Goal: Task Accomplishment & Management: Manage account settings

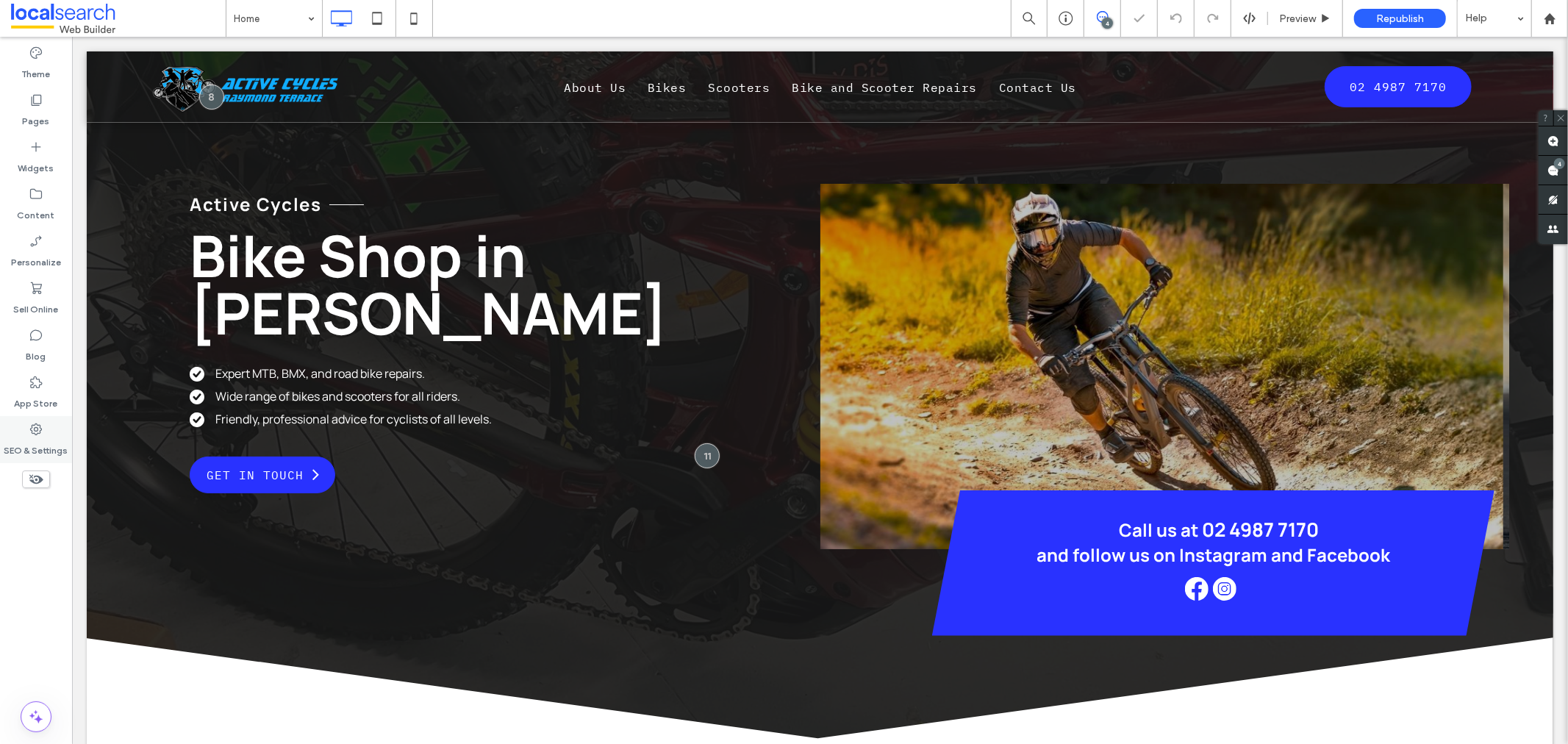
click at [57, 423] on div "SEO & Settings" at bounding box center [36, 439] width 72 height 47
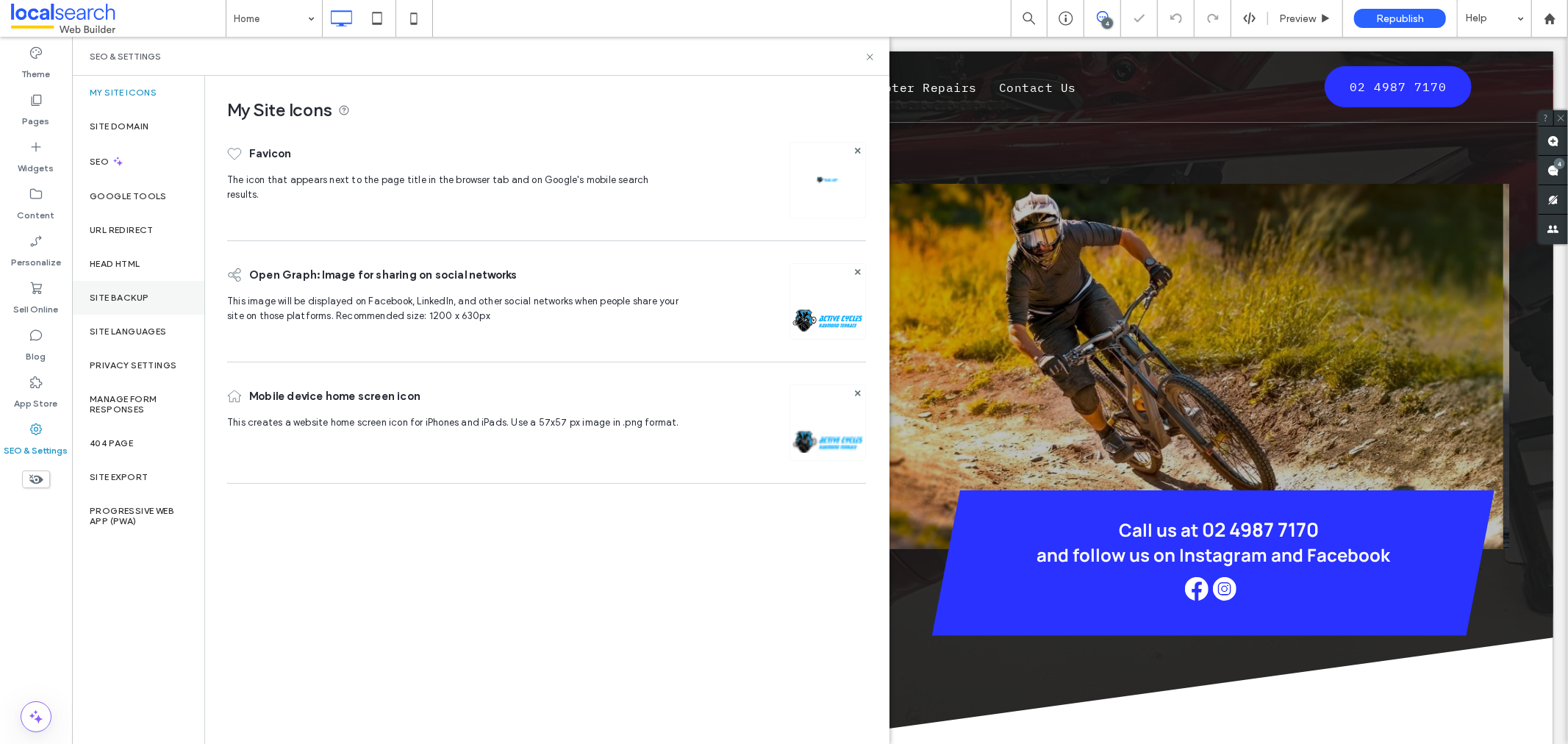
click at [136, 282] on div "Site Backup" at bounding box center [138, 298] width 132 height 34
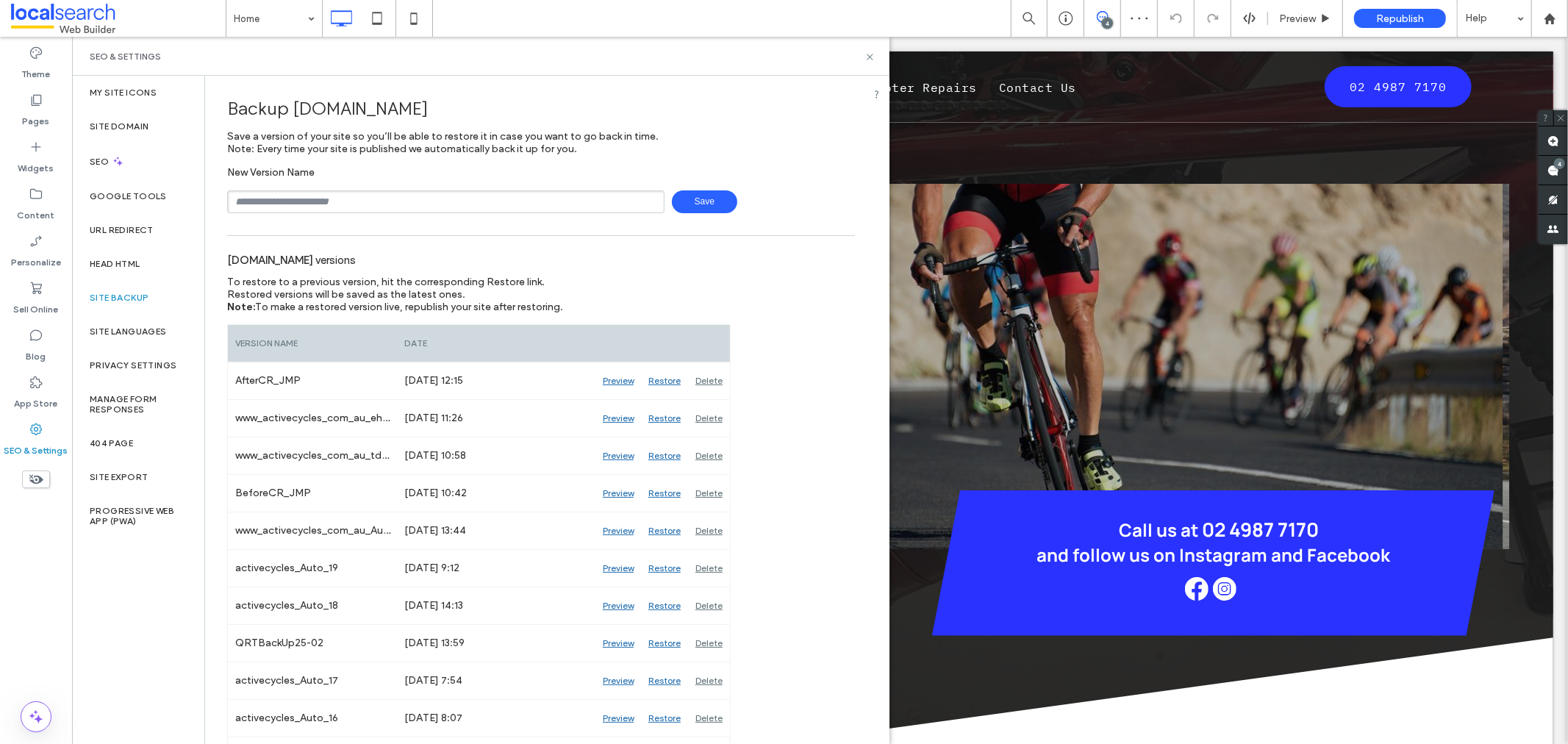
click at [401, 207] on input "text" at bounding box center [446, 202] width 437 height 23
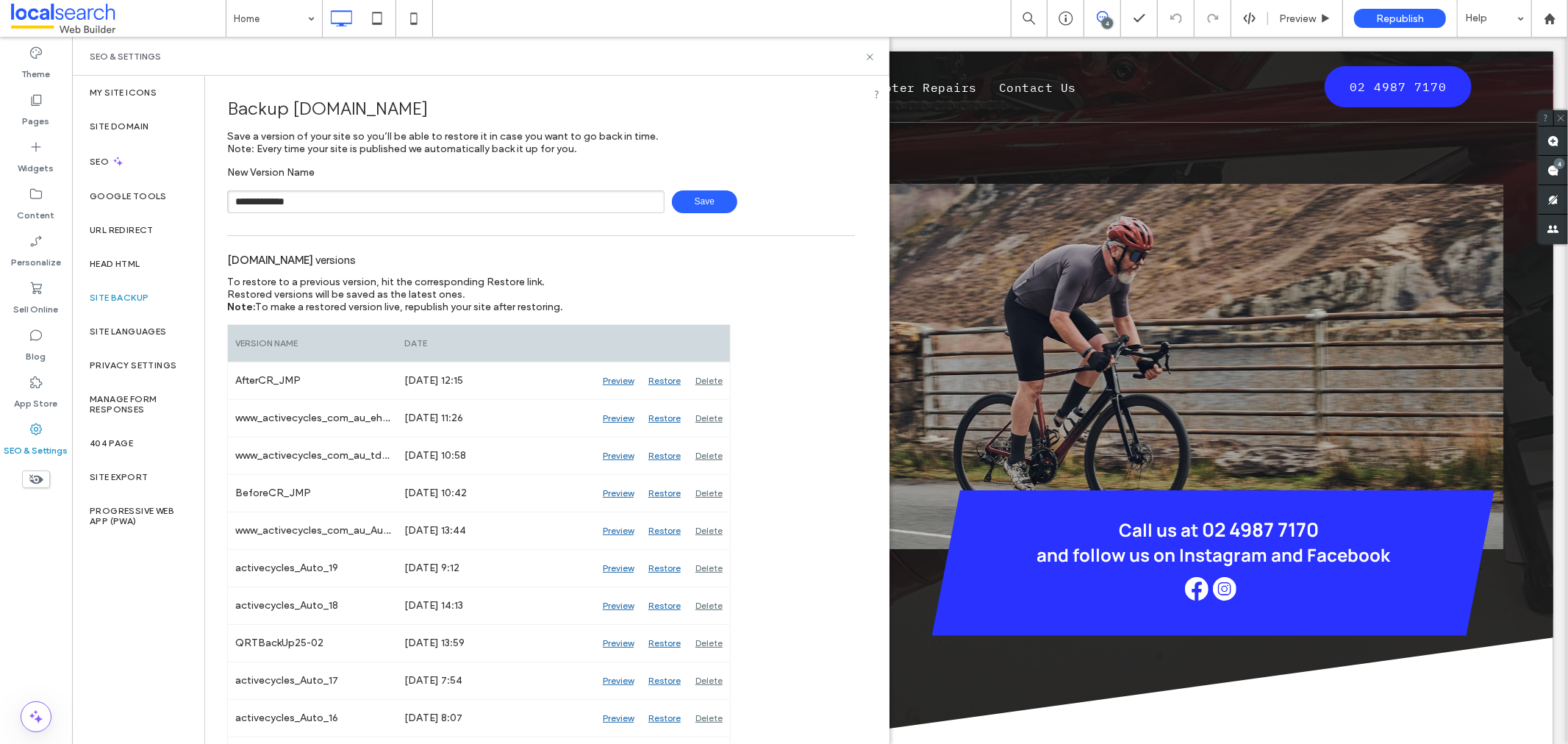
type input "**********"
click at [703, 191] on span "Save" at bounding box center [704, 202] width 65 height 23
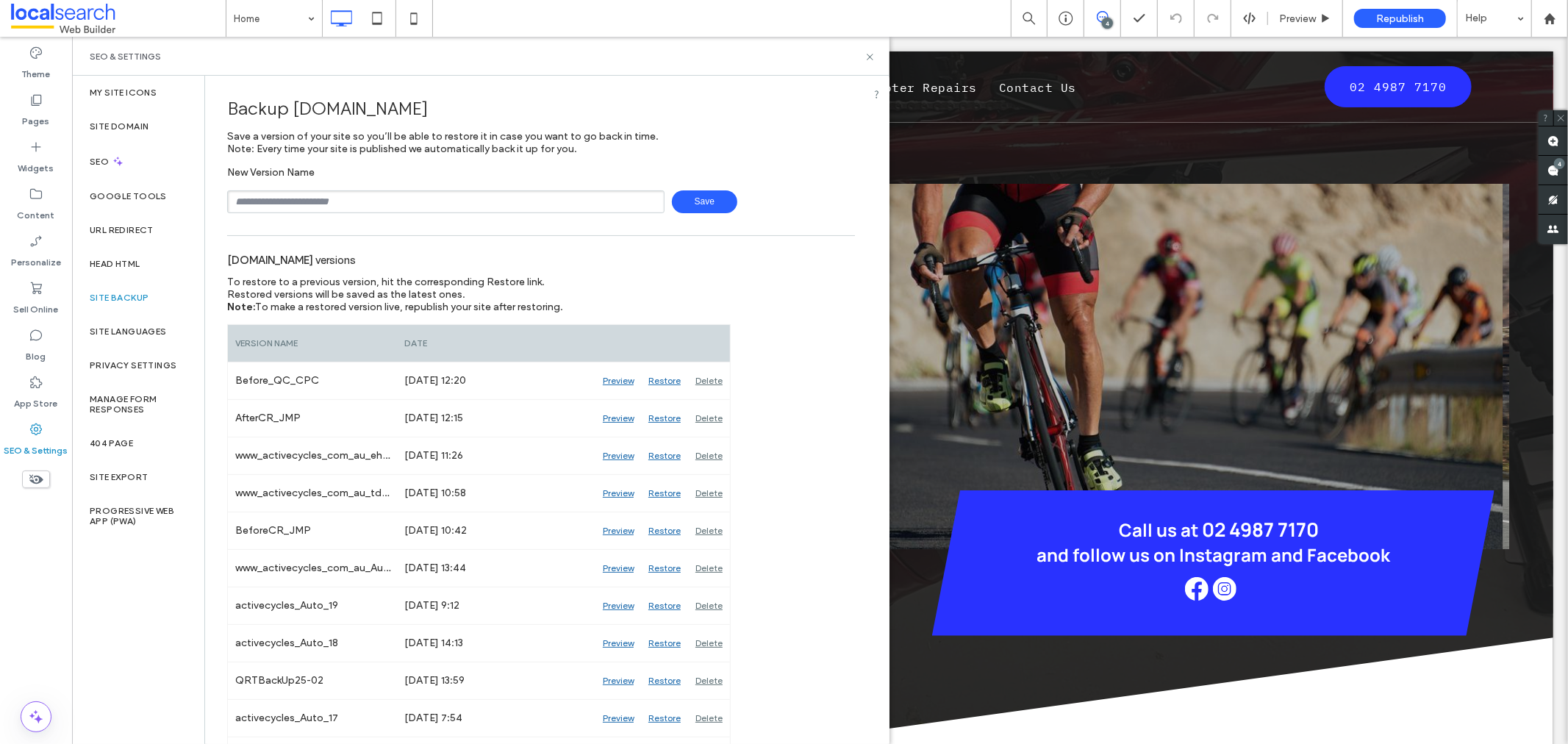
click at [876, 60] on div "SEO & Settings" at bounding box center [481, 56] width 818 height 39
click at [863, 60] on div "SEO & Settings" at bounding box center [481, 56] width 782 height 11
click at [864, 60] on icon at bounding box center [870, 57] width 11 height 11
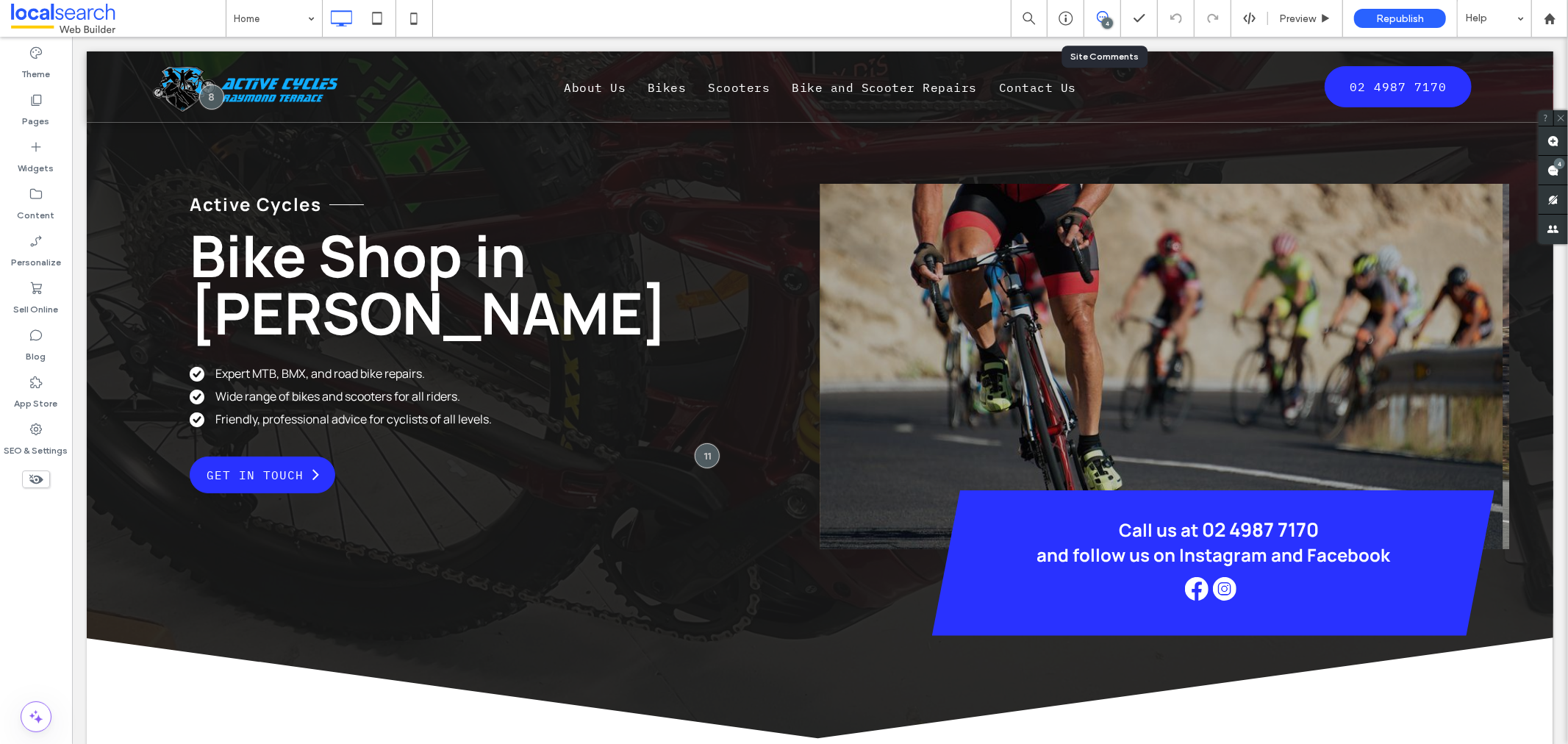
click at [1089, 28] on div "4" at bounding box center [1102, 18] width 37 height 37
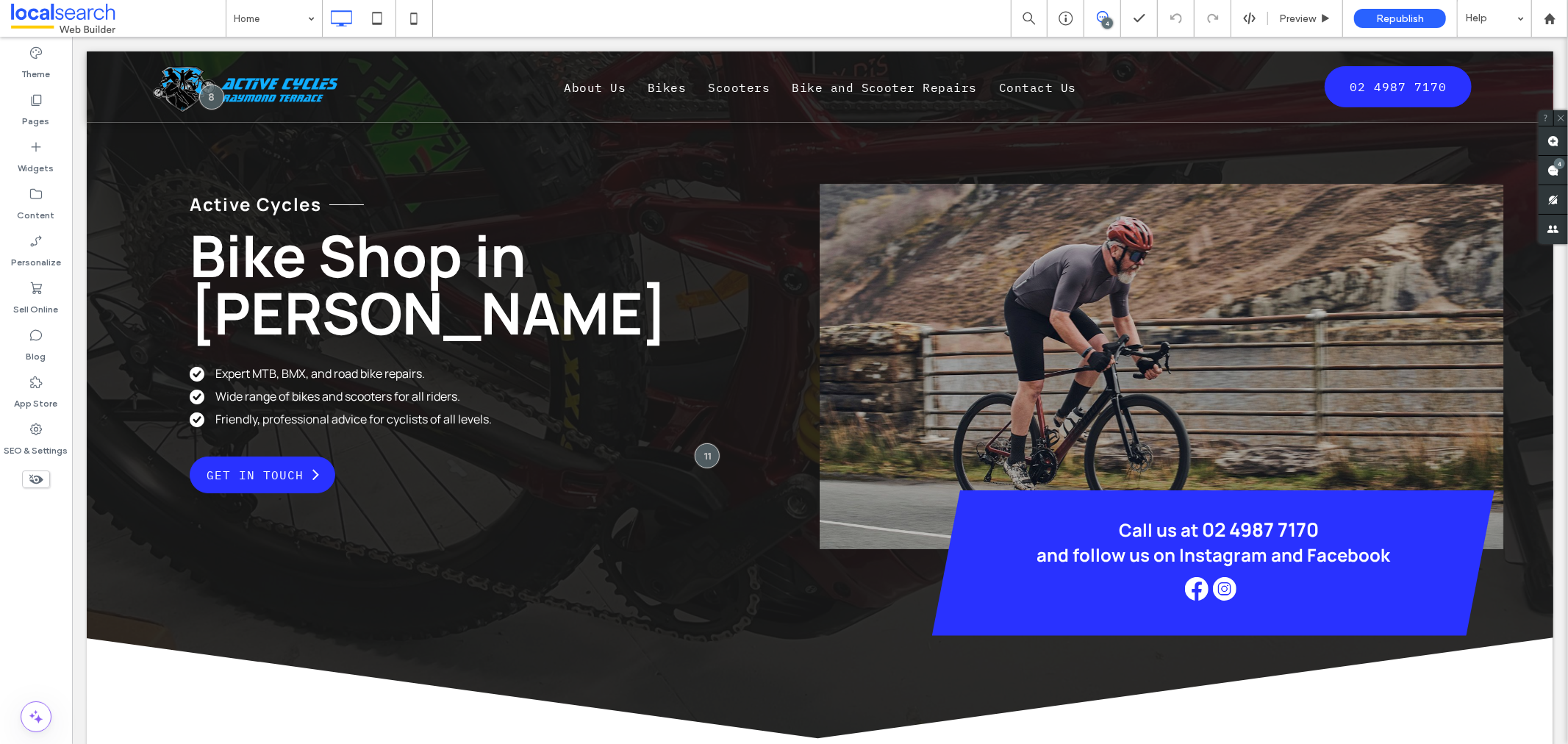
click at [1096, 22] on span at bounding box center [1102, 16] width 36 height 11
click at [1103, 16] on icon at bounding box center [1102, 16] width 11 height 11
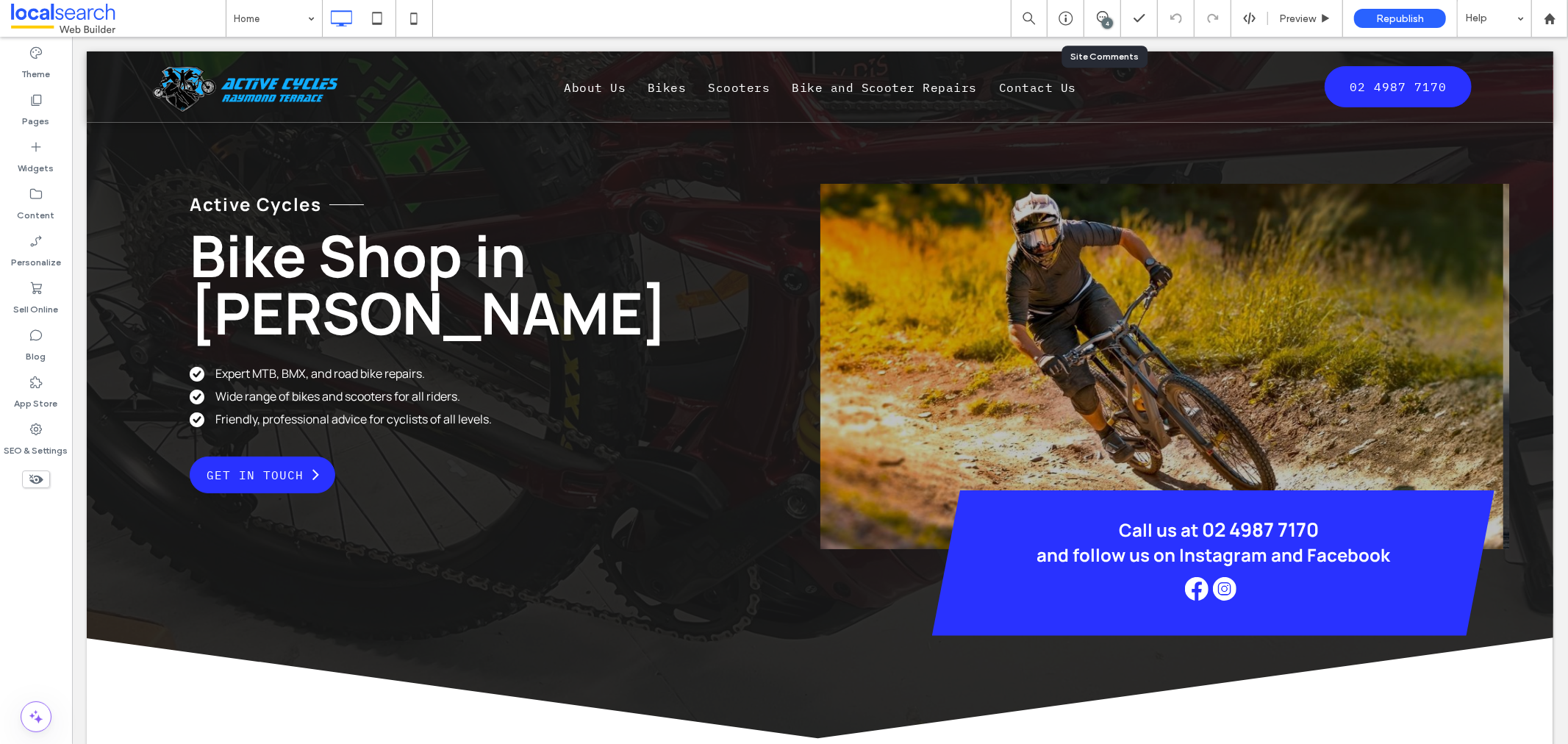
click at [1115, 28] on div "4" at bounding box center [1102, 18] width 37 height 37
click at [1111, 25] on div "4" at bounding box center [1107, 23] width 11 height 11
click at [1557, 152] on span at bounding box center [1553, 140] width 29 height 28
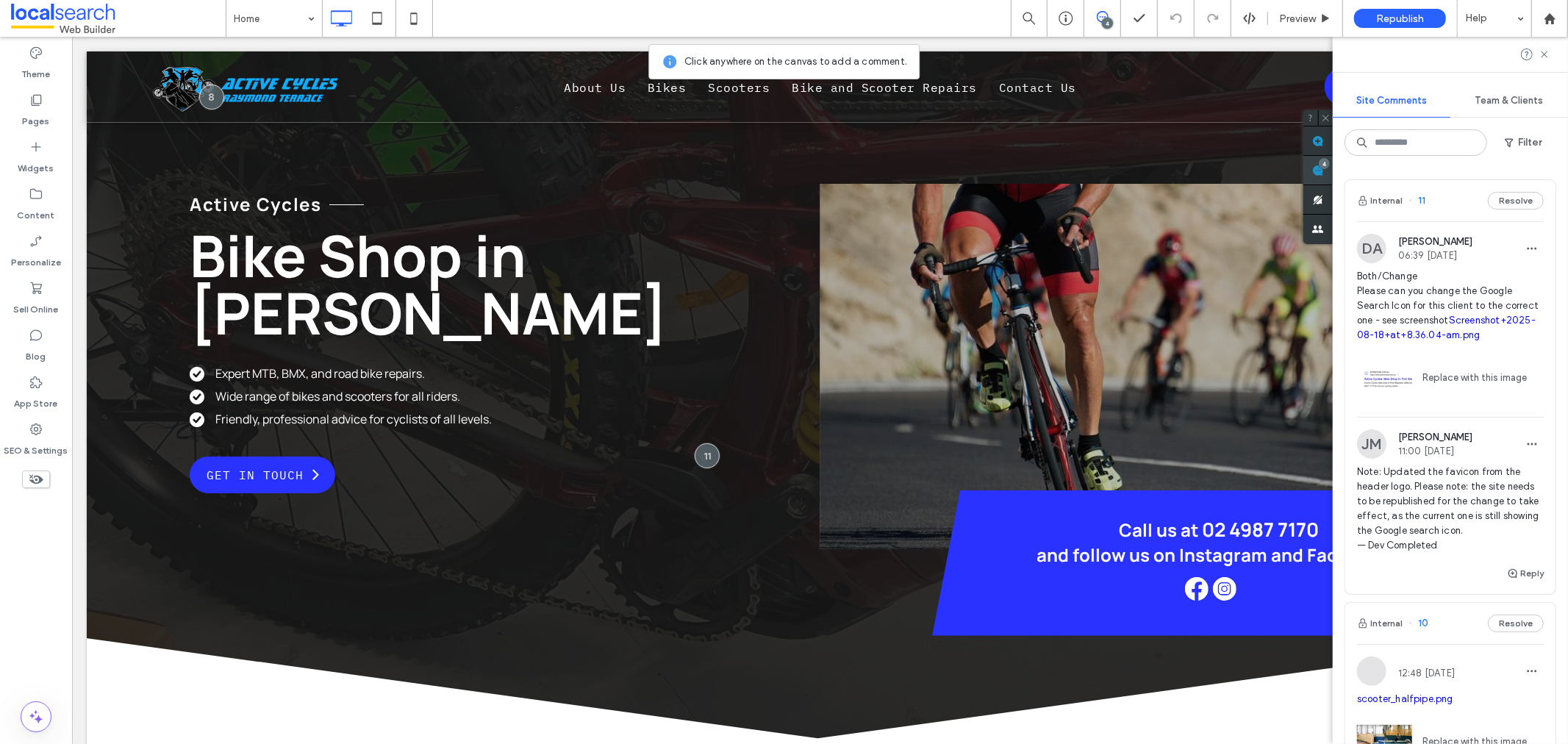
click at [1324, 168] on icon at bounding box center [1318, 170] width 11 height 11
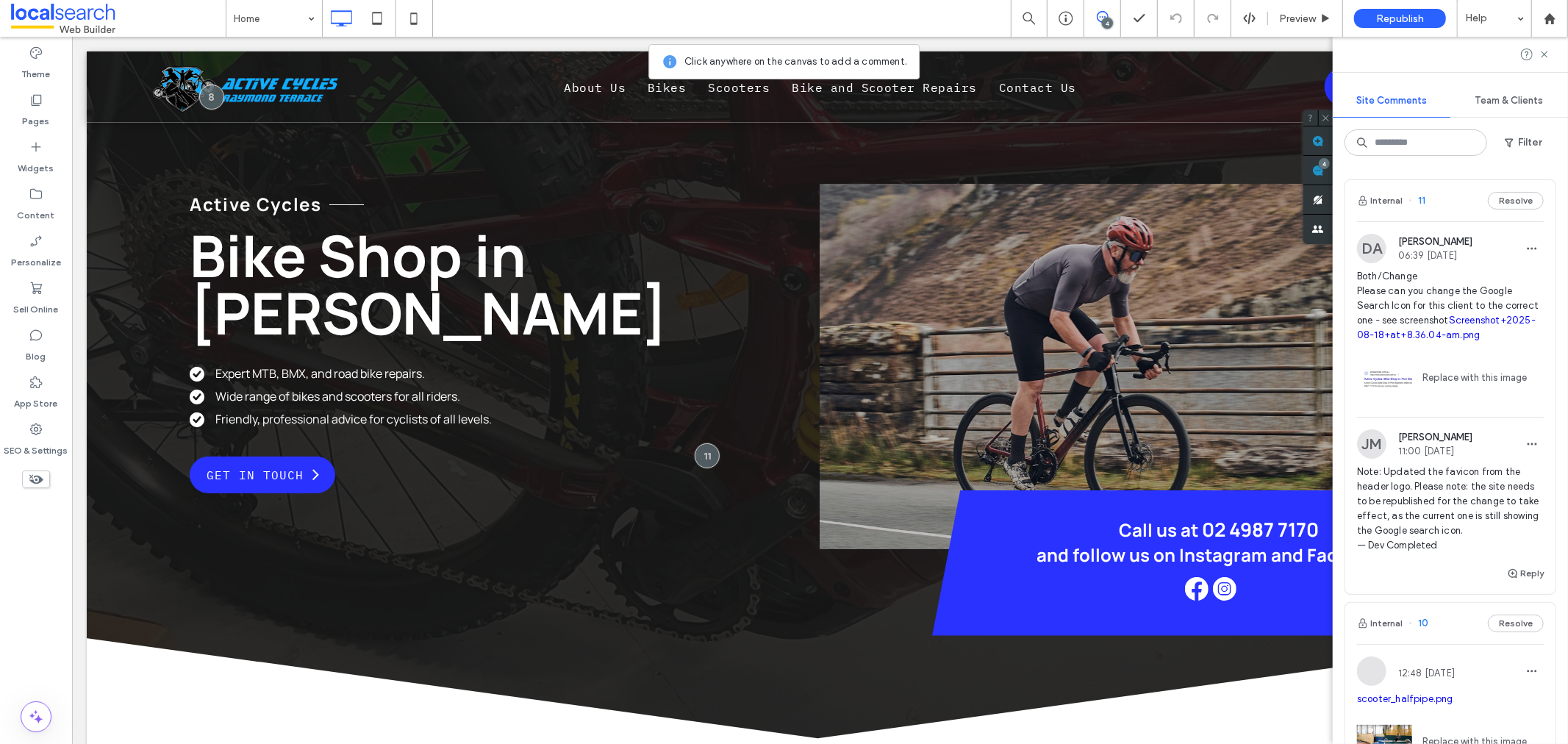
click at [1373, 240] on img at bounding box center [1372, 248] width 29 height 29
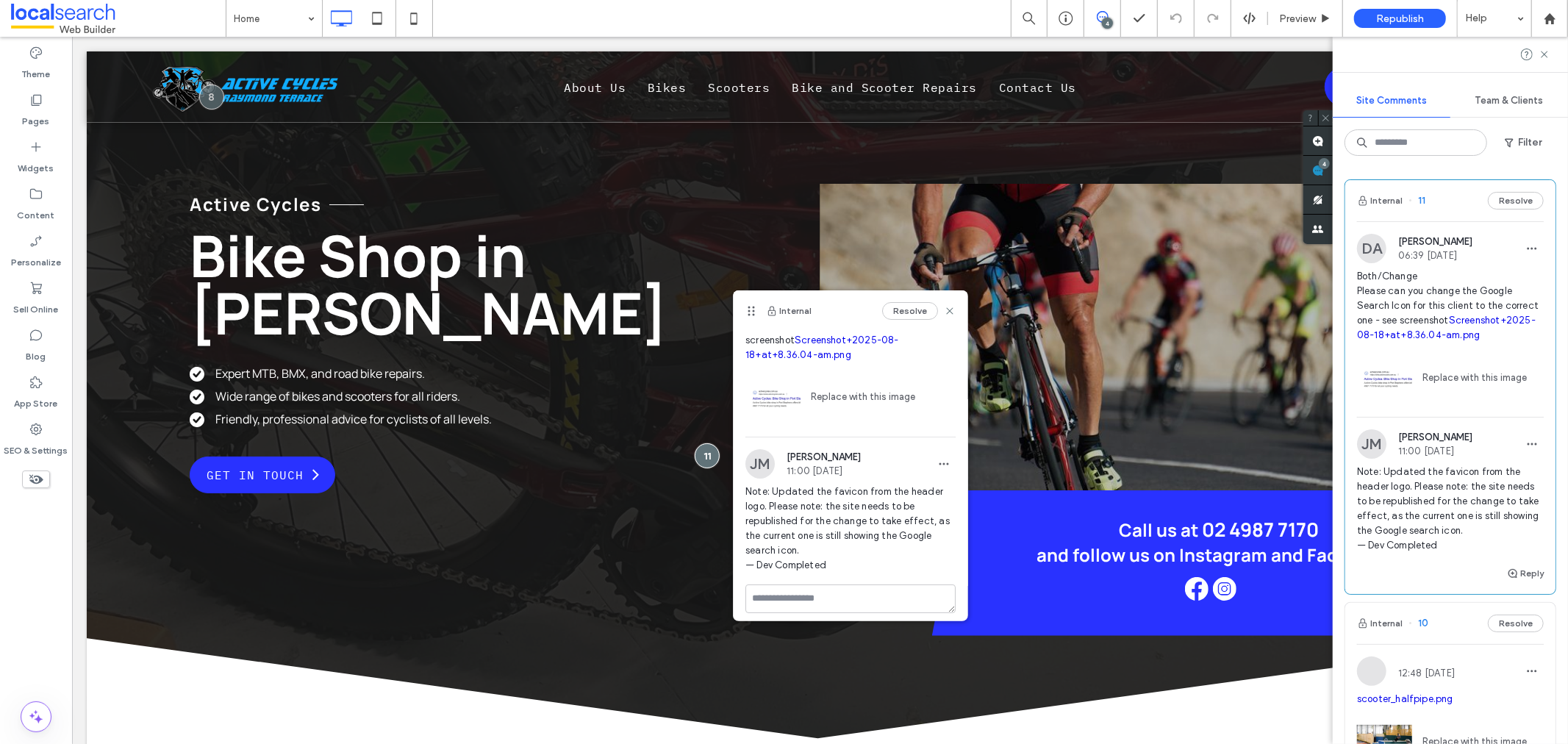
scroll to position [82, 0]
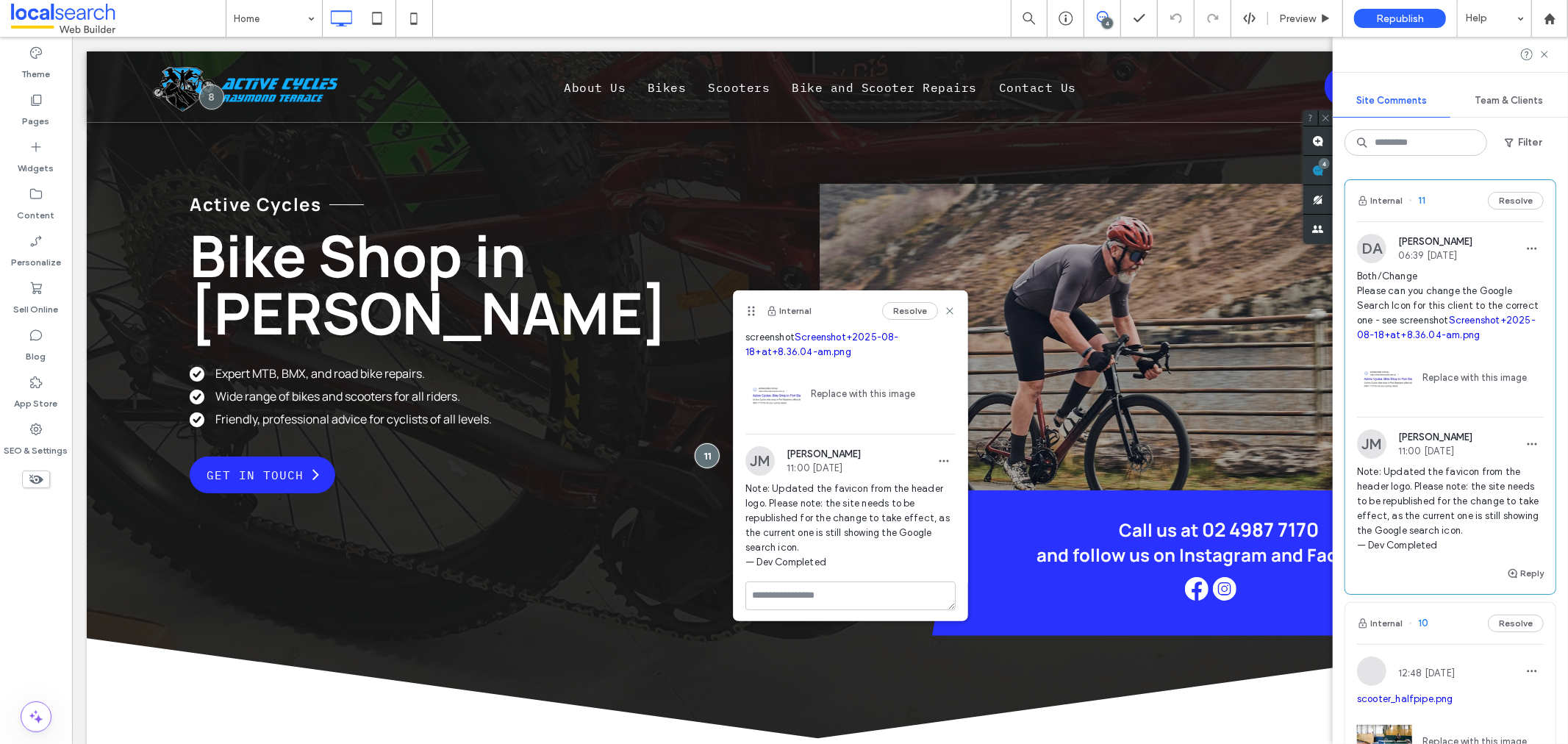
click at [837, 336] on link "Screenshot+2025-08-18+at+8.36.04-am.png" at bounding box center [822, 344] width 154 height 26
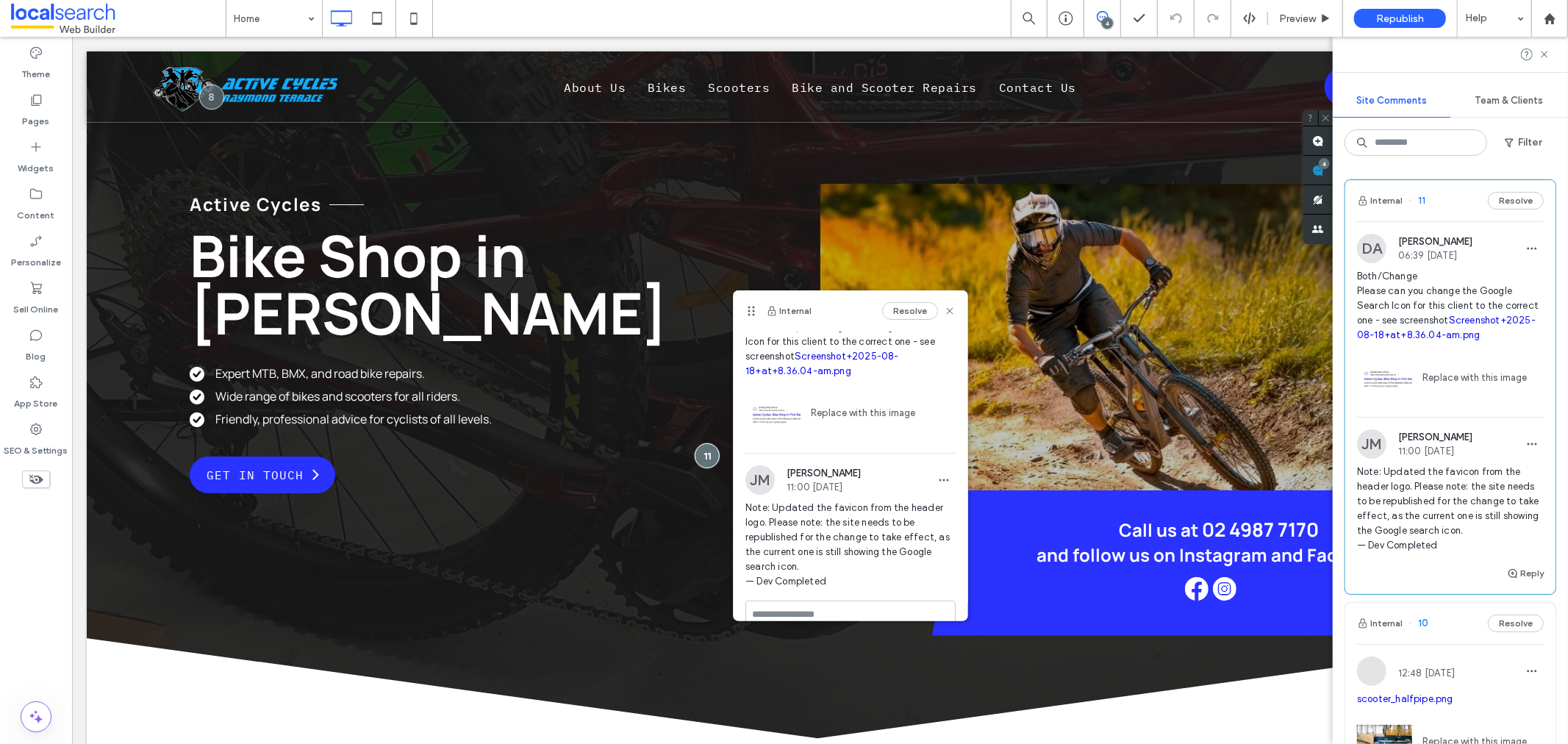
scroll to position [85, 0]
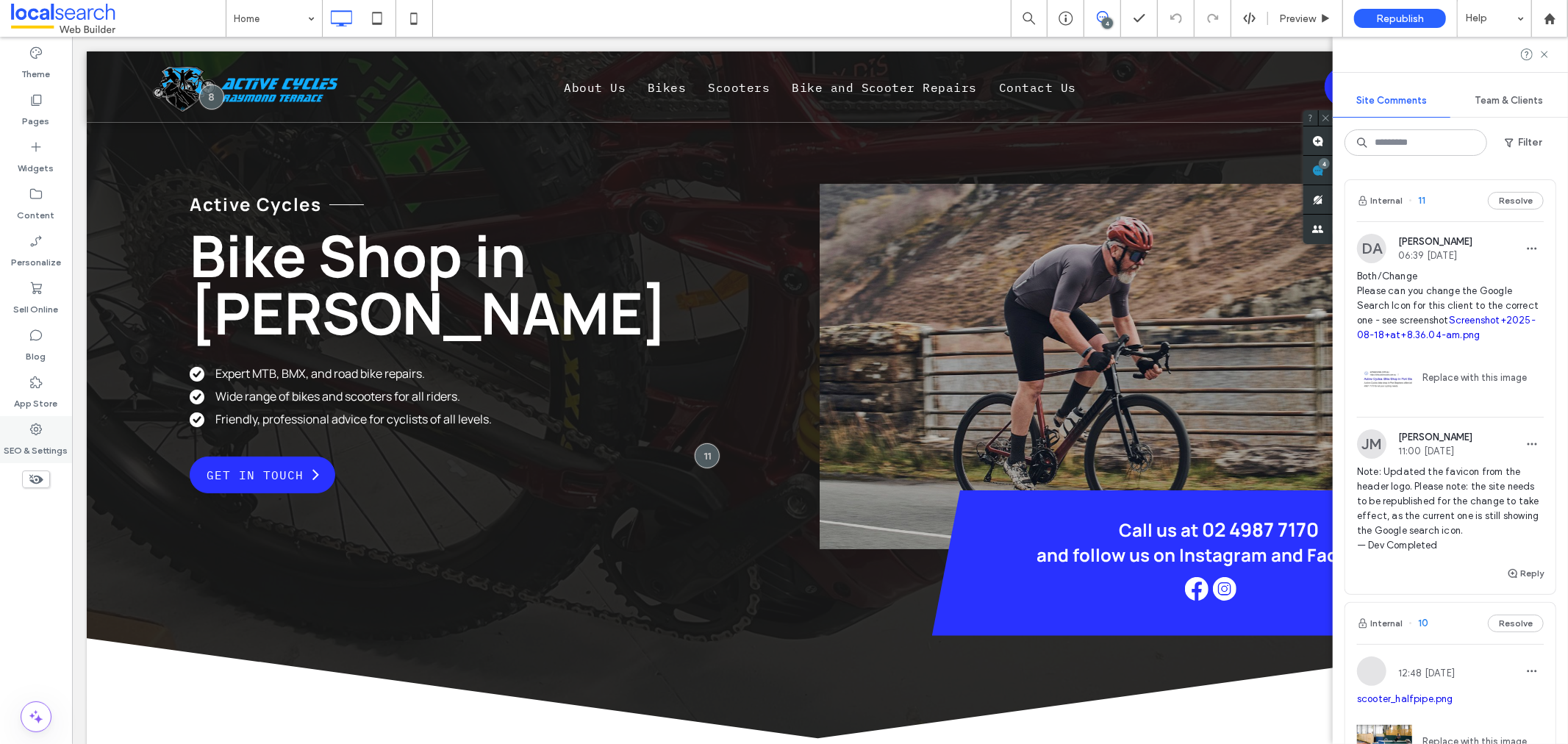
click at [57, 434] on div "SEO & Settings" at bounding box center [36, 439] width 72 height 47
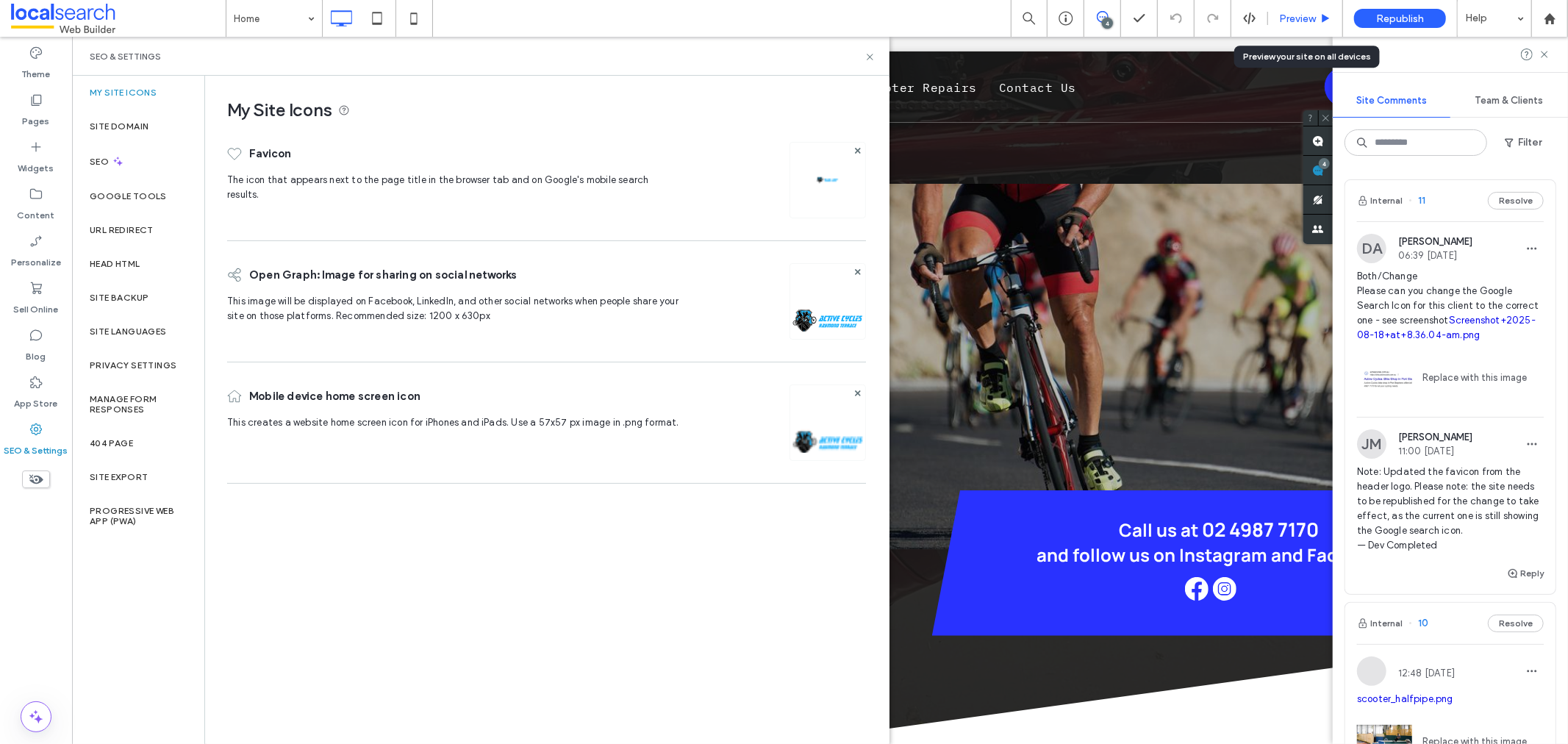
click at [1305, 31] on div "Preview" at bounding box center [1305, 18] width 75 height 37
click at [1303, 25] on div "Preview" at bounding box center [1305, 18] width 75 height 37
click at [1292, 26] on div "Preview" at bounding box center [1305, 18] width 75 height 37
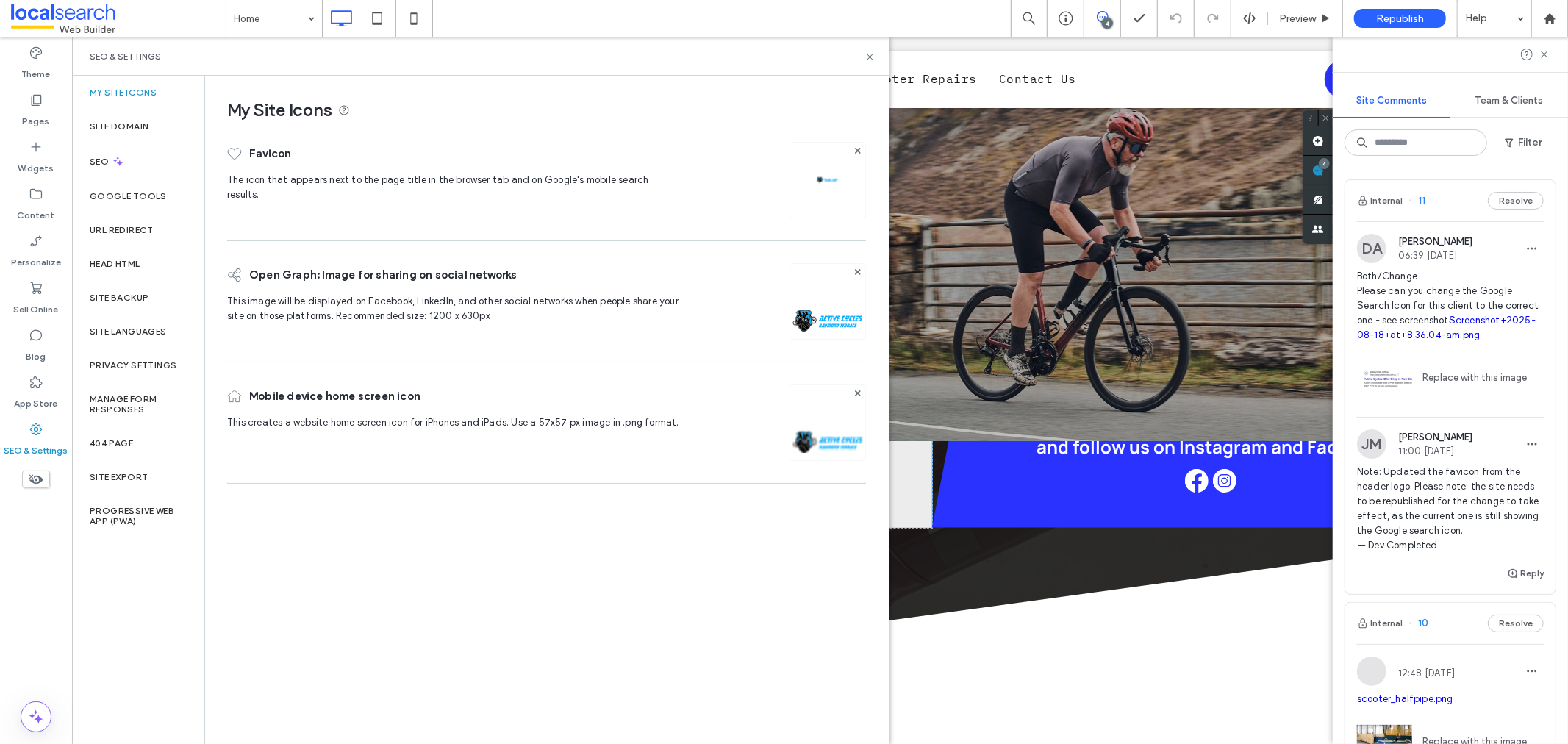
scroll to position [245, 0]
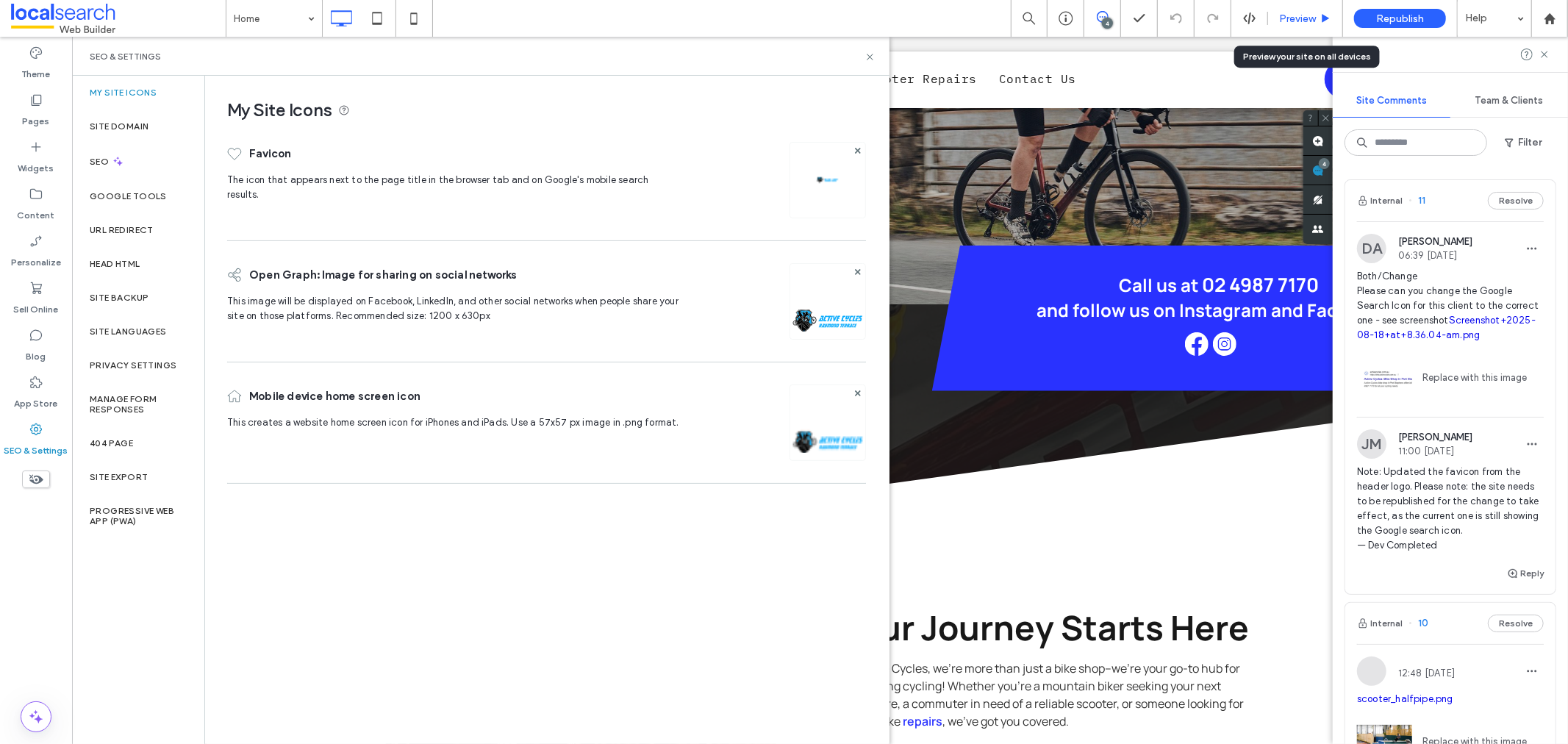
click at [1285, 15] on span "Preview" at bounding box center [1298, 18] width 37 height 12
